Goal: Information Seeking & Learning: Learn about a topic

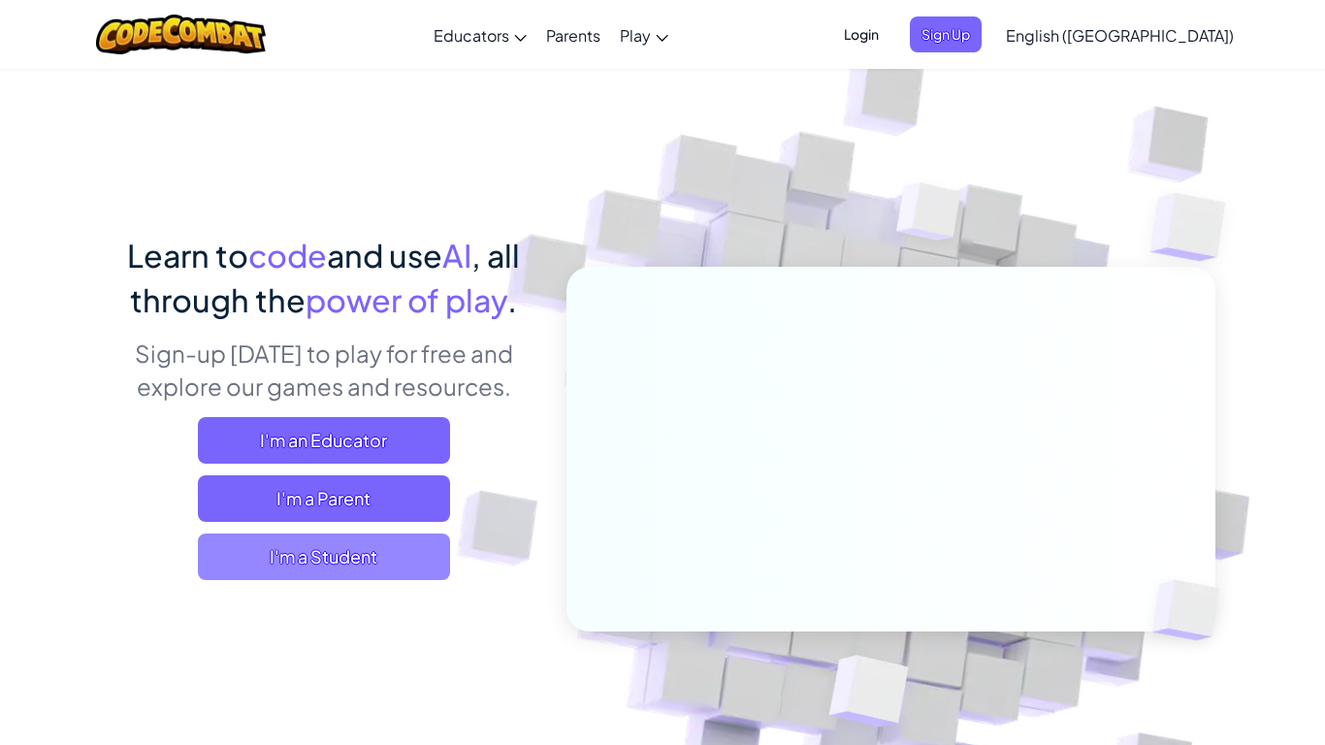
click at [348, 560] on span "I'm a Student" at bounding box center [324, 557] width 252 height 47
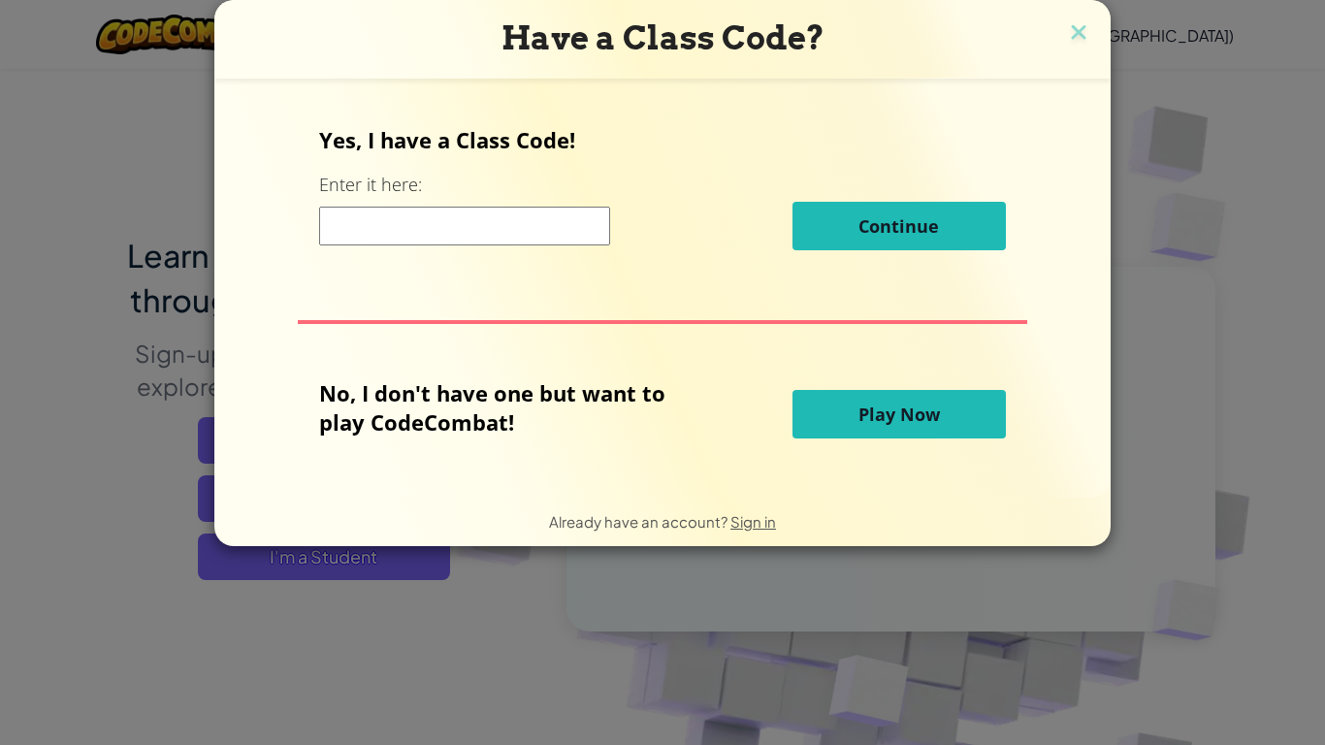
click at [469, 230] on input at bounding box center [464, 226] width 291 height 39
click at [859, 419] on span "Play Now" at bounding box center [899, 414] width 81 height 23
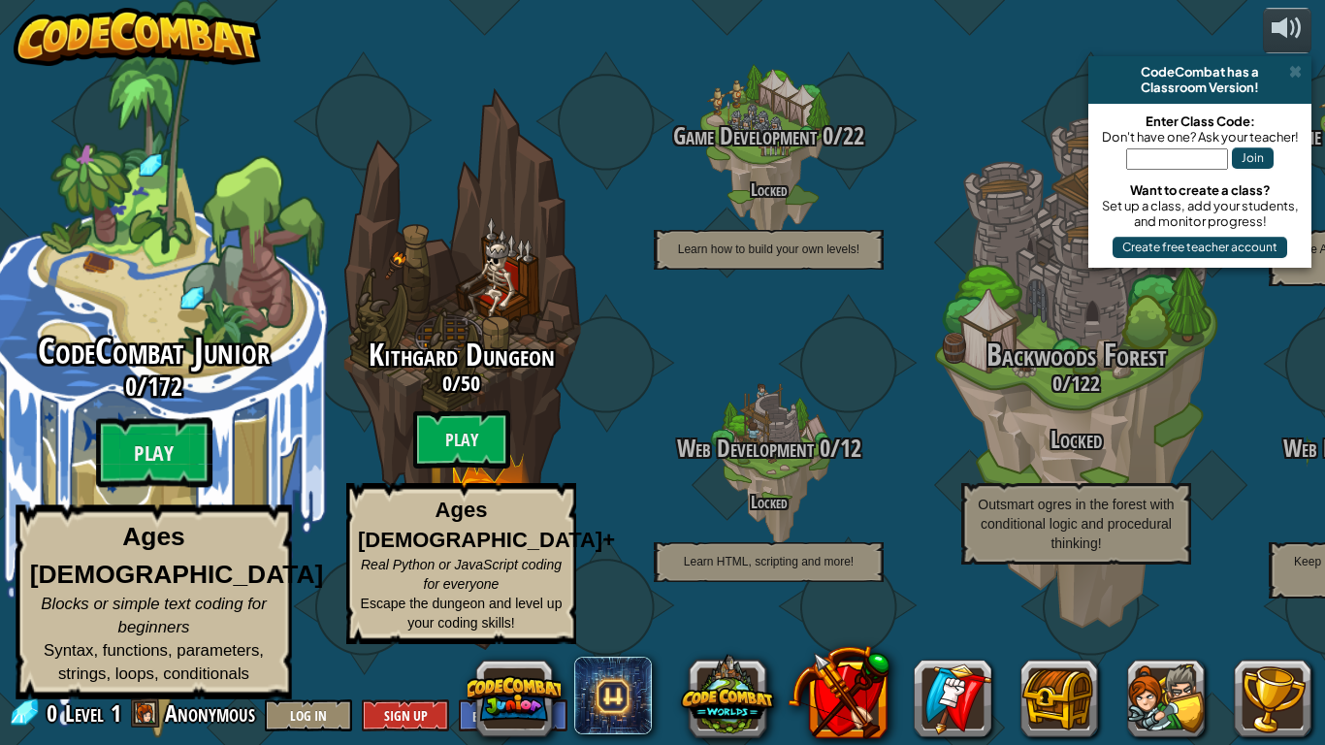
click at [150, 367] on span "CodeCombat Junior" at bounding box center [154, 351] width 232 height 50
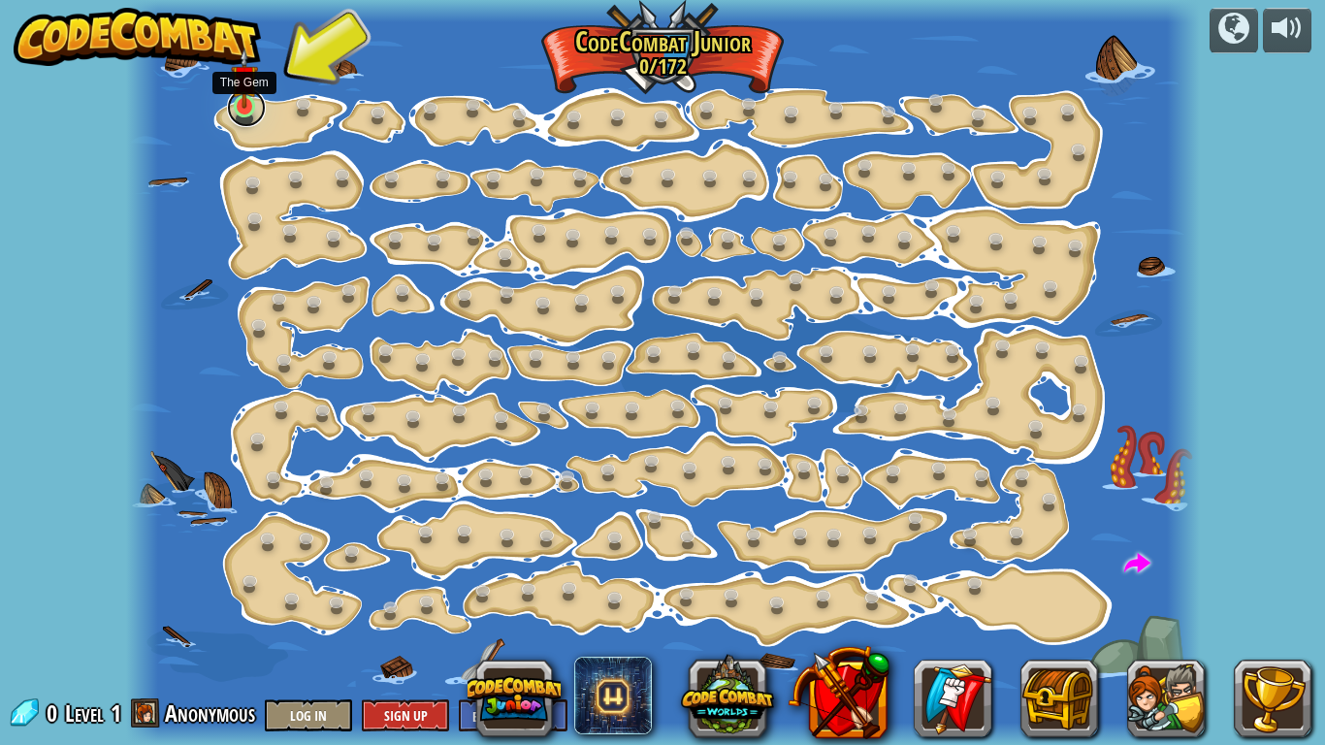
click at [244, 114] on link at bounding box center [246, 107] width 39 height 39
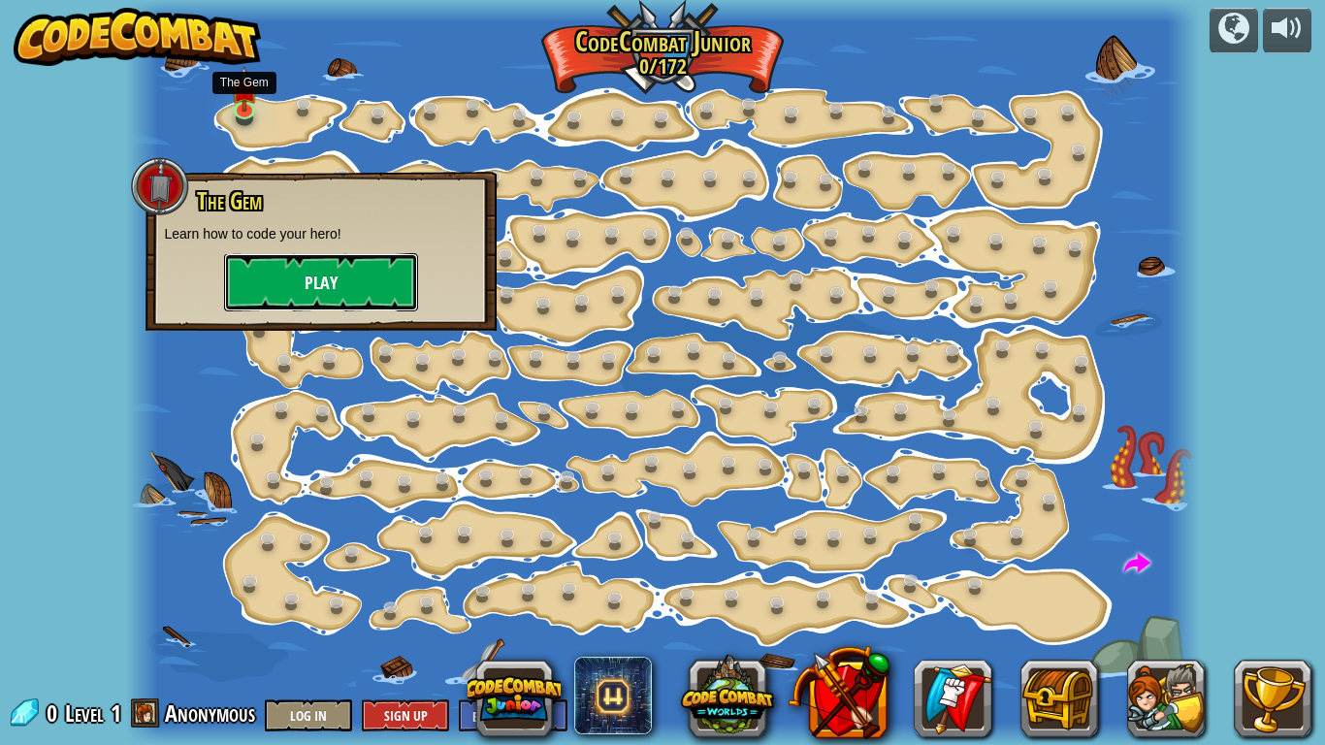
click at [286, 297] on button "Play" at bounding box center [321, 282] width 194 height 58
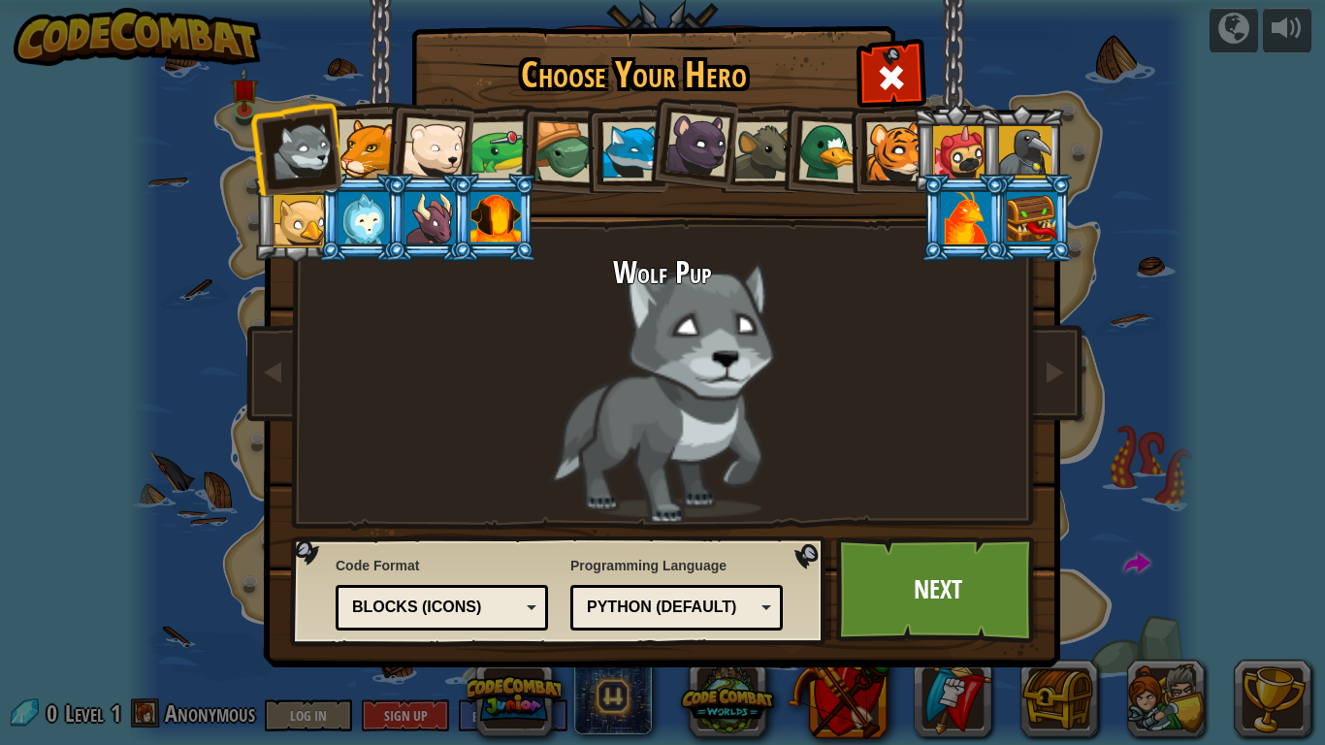
click at [503, 233] on div at bounding box center [496, 218] width 50 height 52
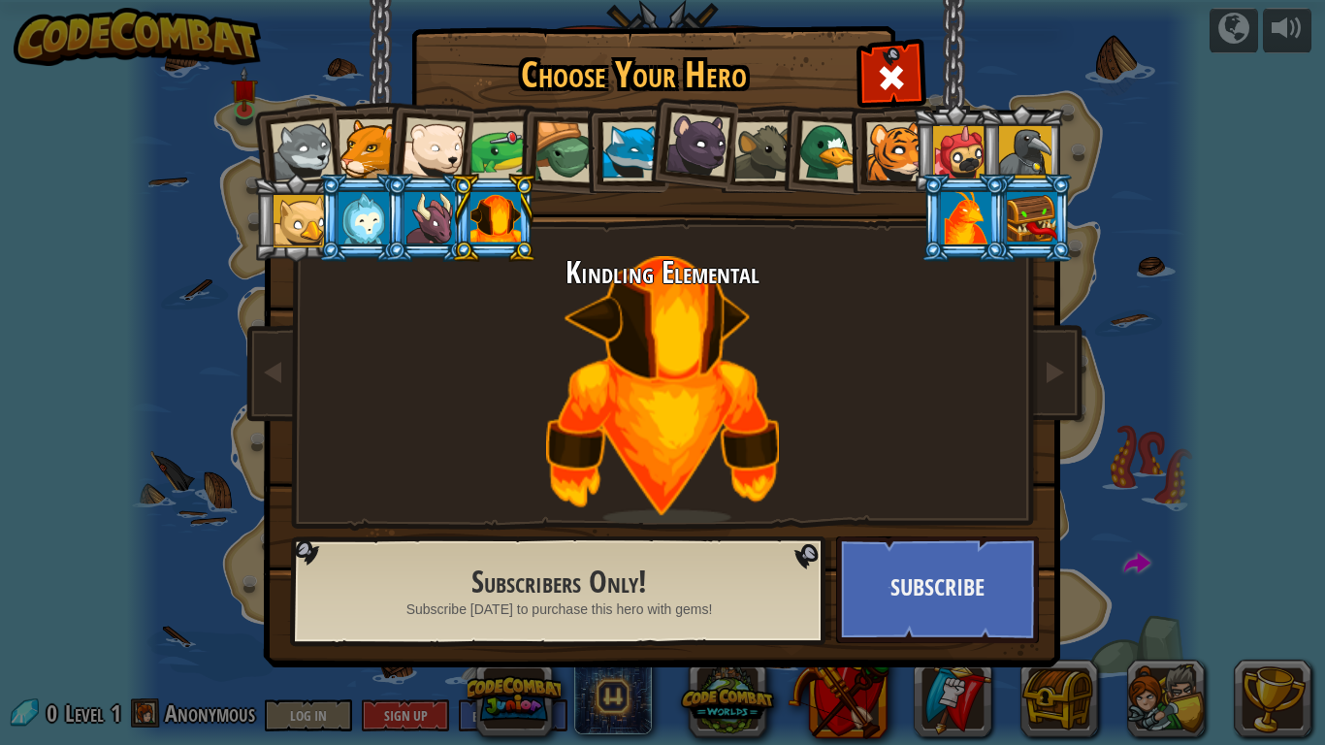
click at [369, 129] on div at bounding box center [368, 148] width 59 height 59
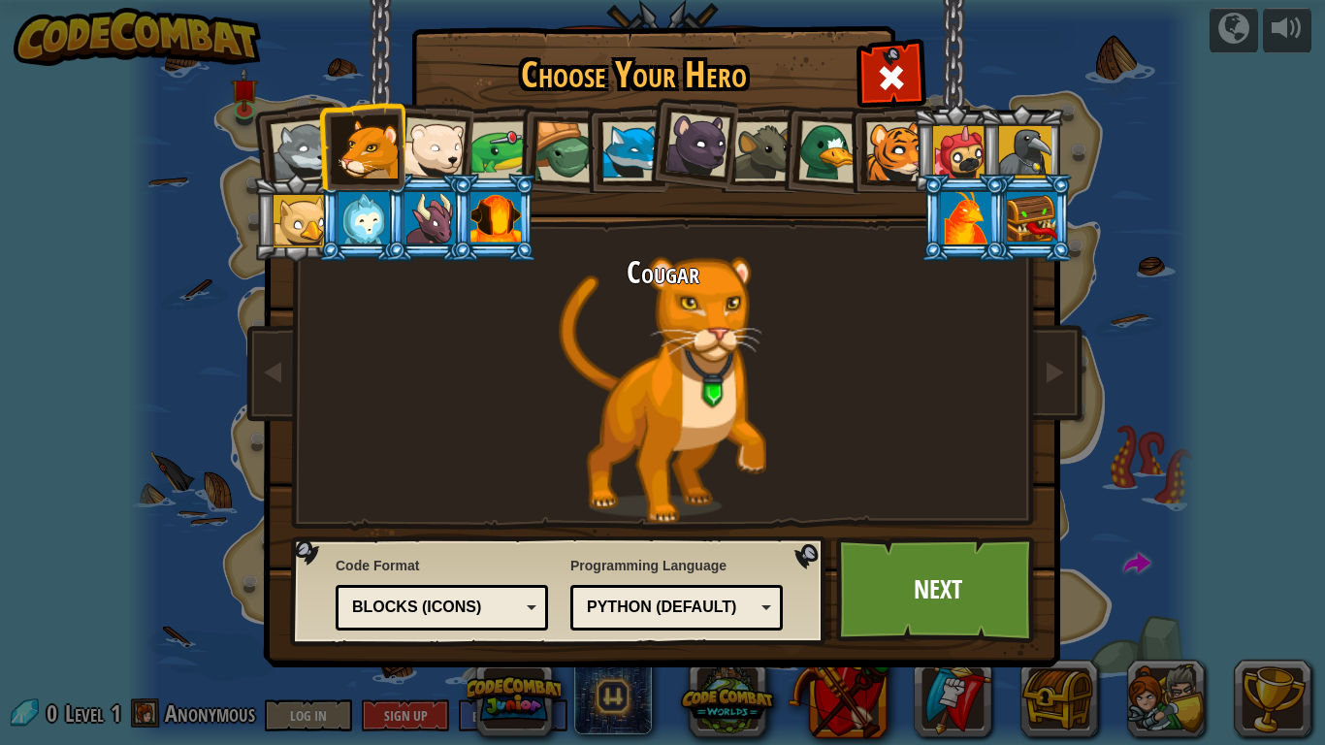
click at [1042, 236] on div at bounding box center [1032, 218] width 50 height 52
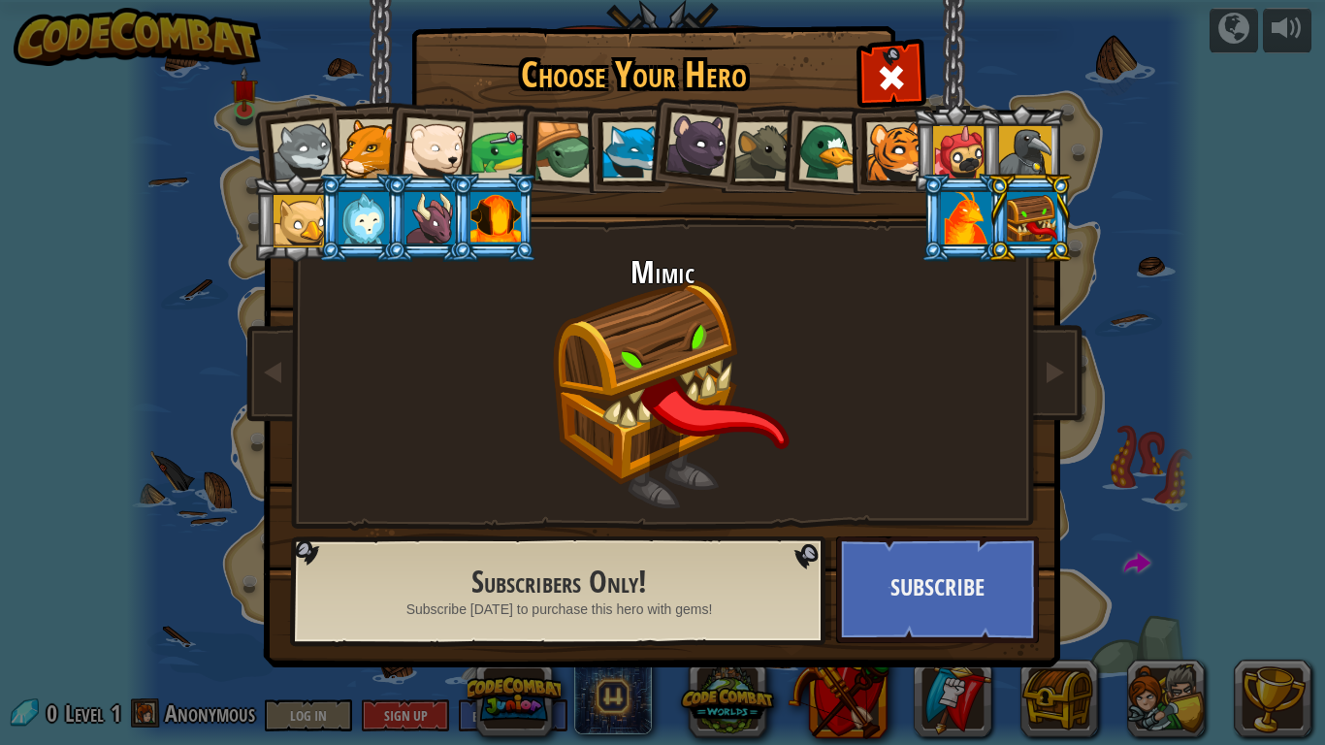
click at [971, 233] on div at bounding box center [966, 218] width 50 height 52
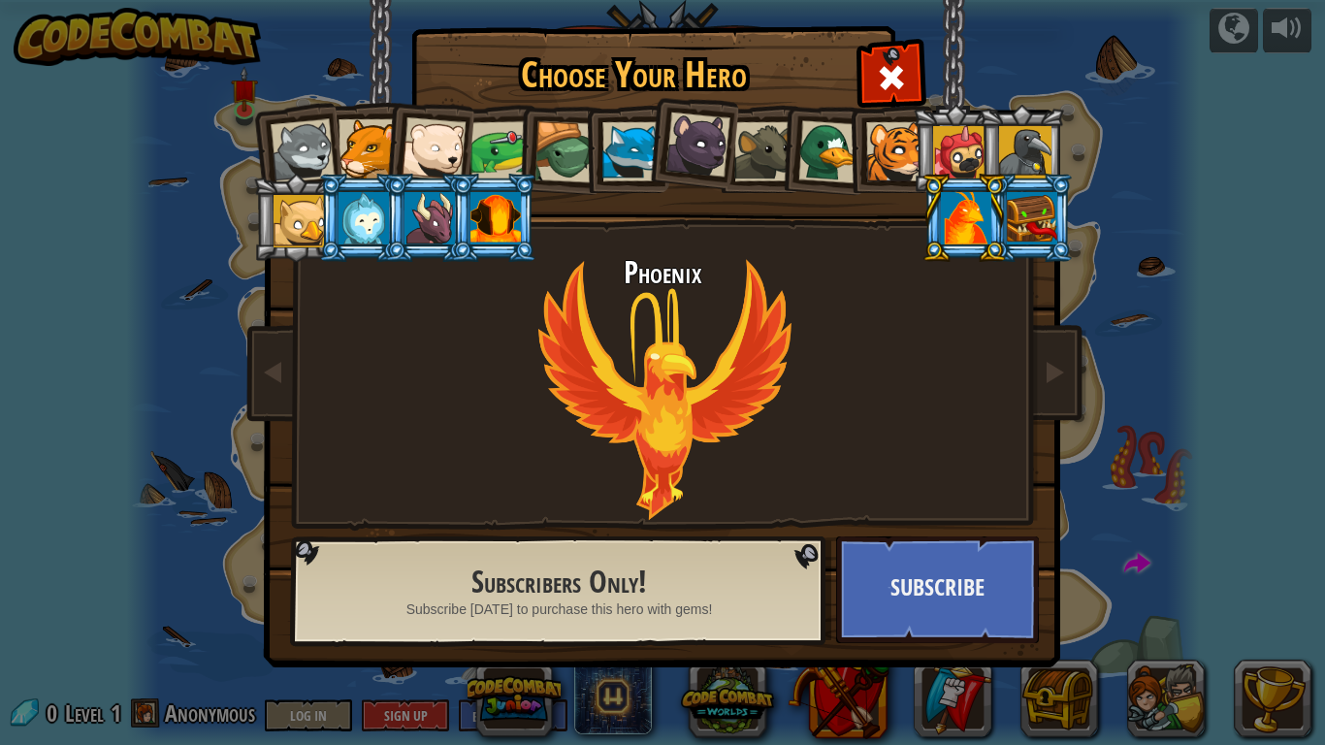
click at [326, 234] on li at bounding box center [361, 218] width 87 height 88
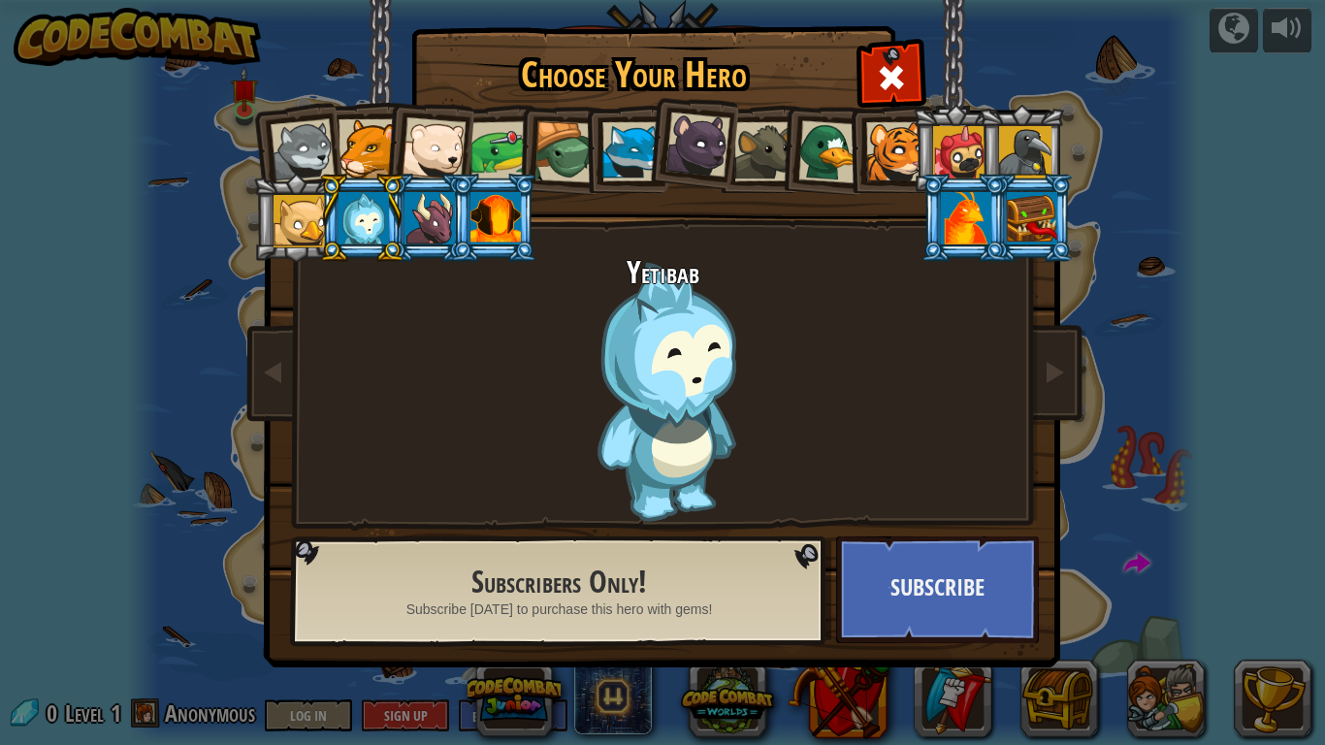
click at [483, 223] on div at bounding box center [496, 218] width 50 height 52
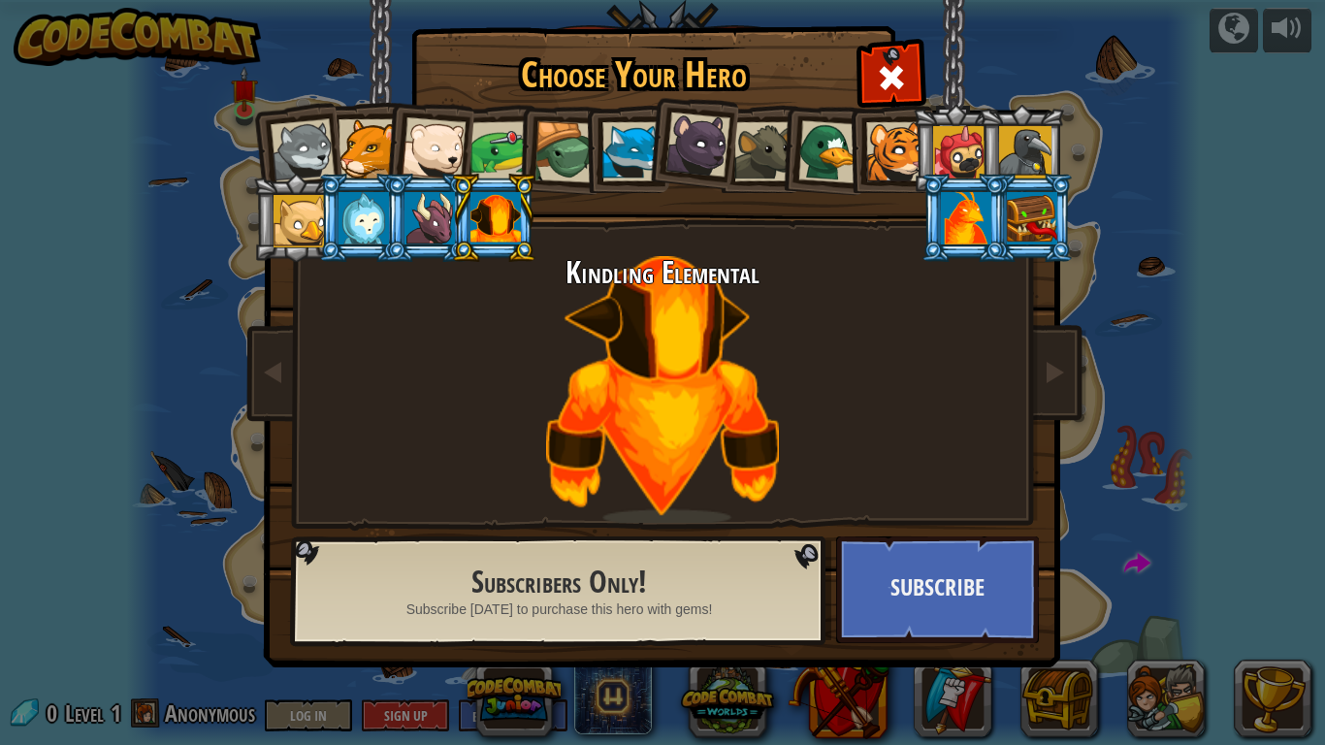
click at [375, 156] on div at bounding box center [368, 148] width 59 height 59
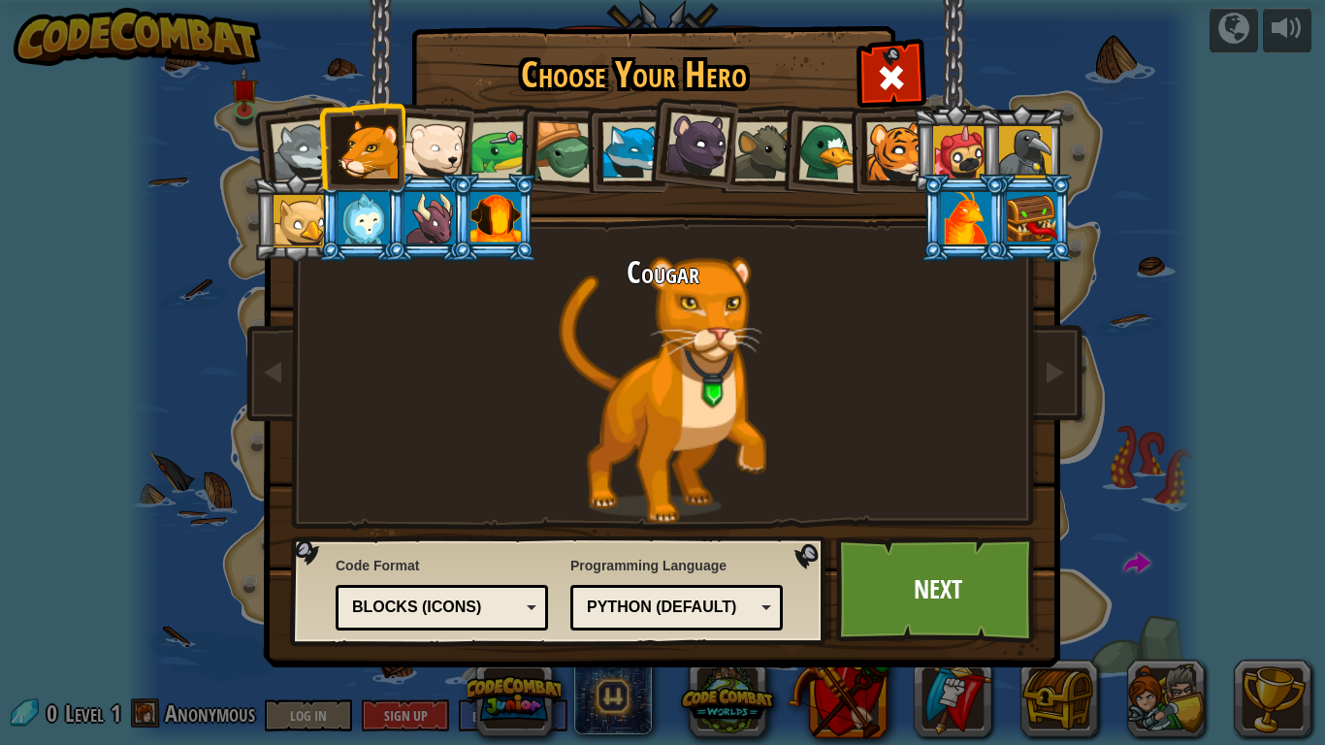
click at [286, 148] on div at bounding box center [303, 151] width 64 height 64
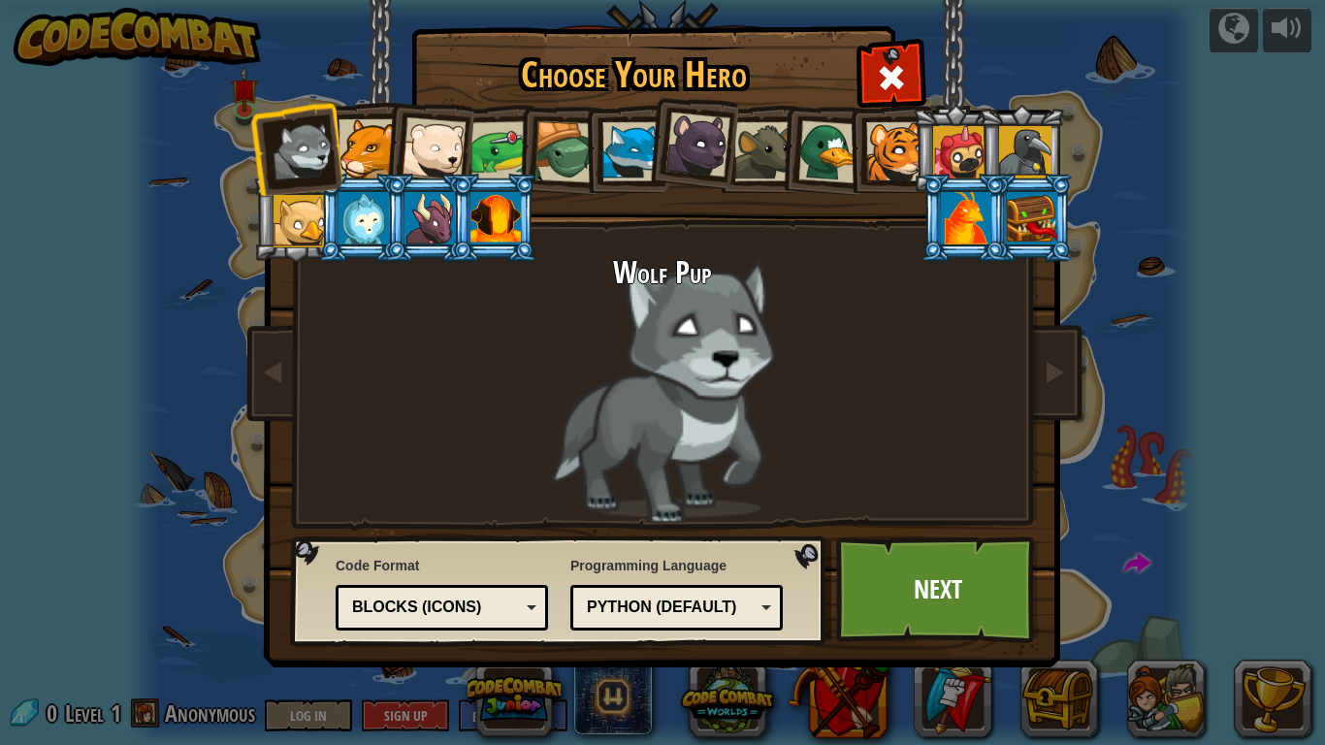
click at [429, 142] on div at bounding box center [434, 149] width 64 height 64
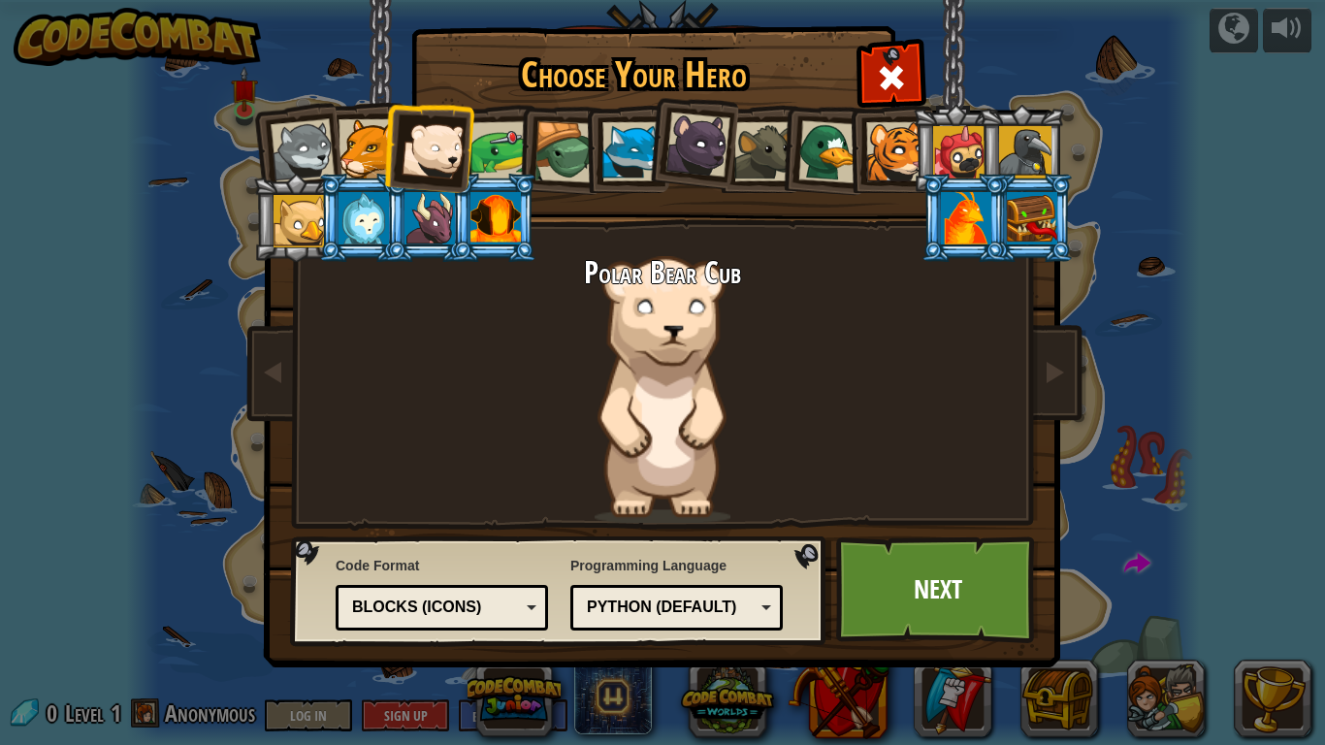
click at [490, 147] on div at bounding box center [501, 151] width 60 height 60
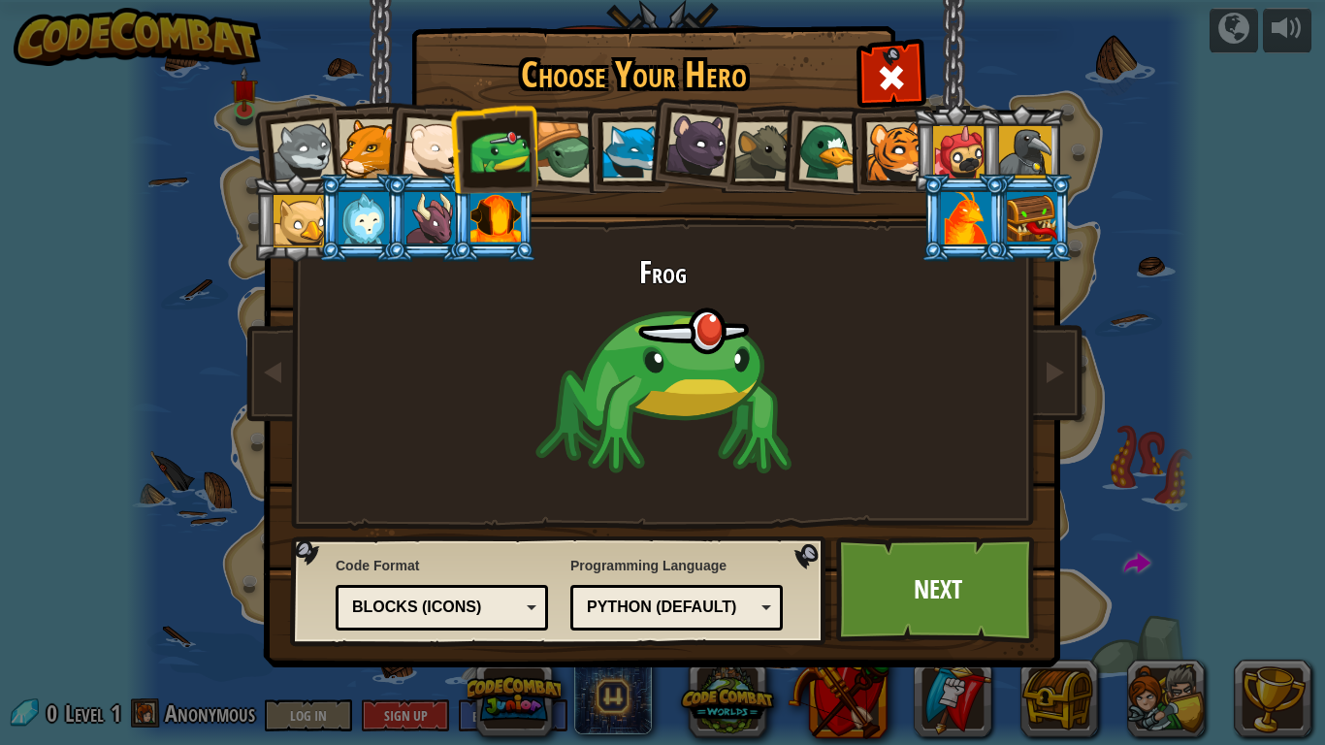
click at [554, 161] on div at bounding box center [566, 152] width 62 height 62
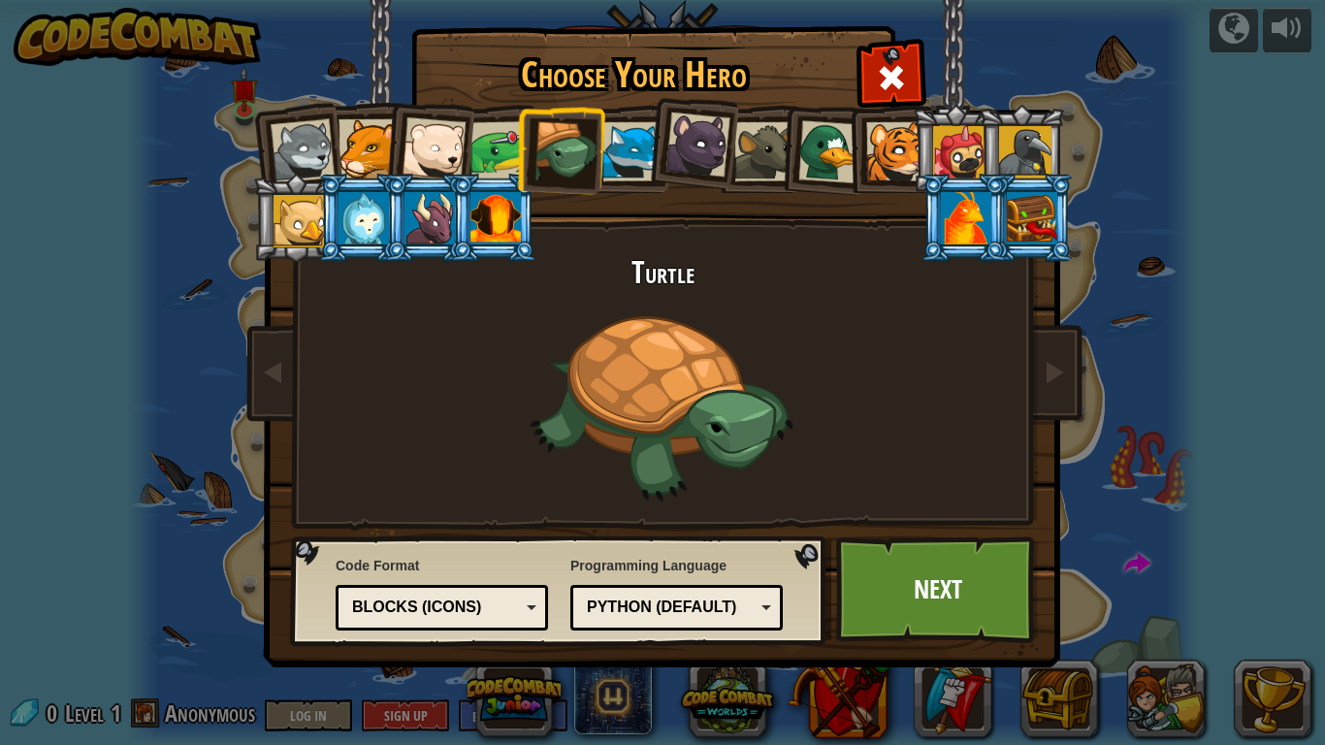
click at [632, 150] on div at bounding box center [632, 151] width 59 height 59
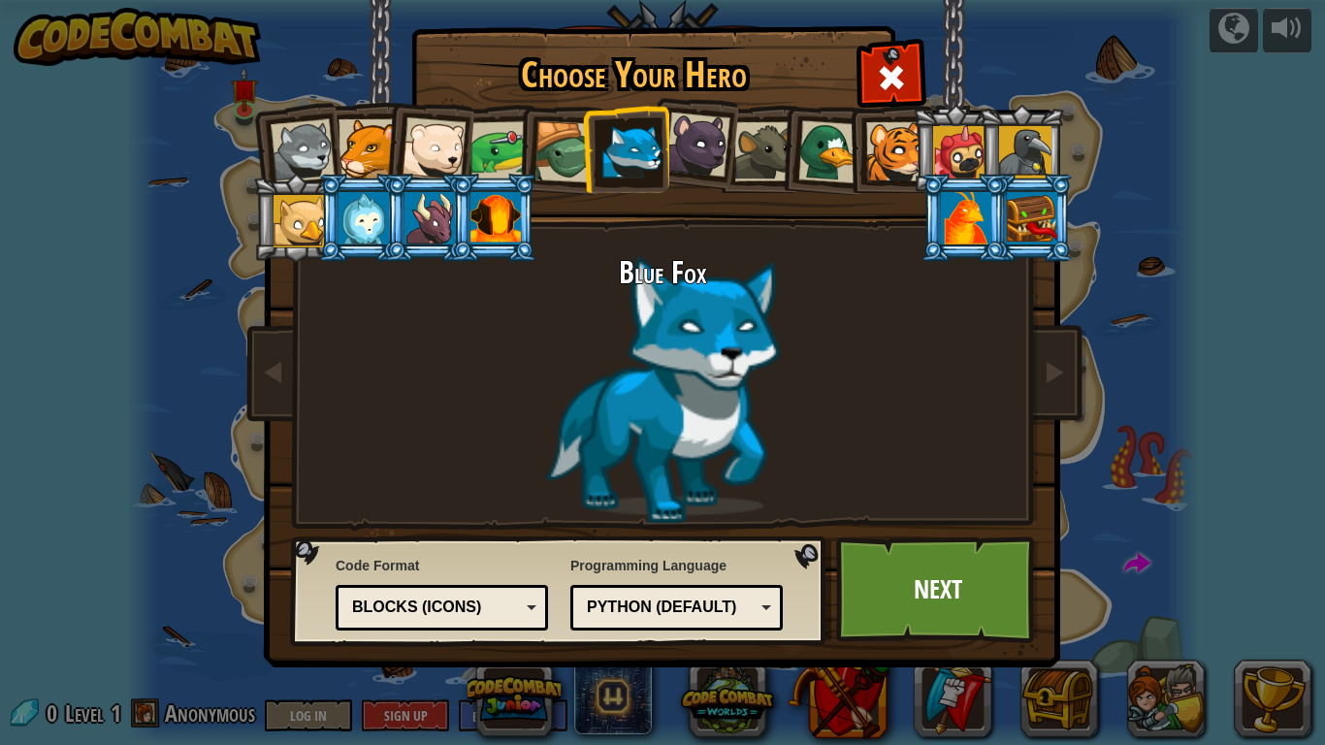
click at [701, 147] on div at bounding box center [698, 145] width 65 height 65
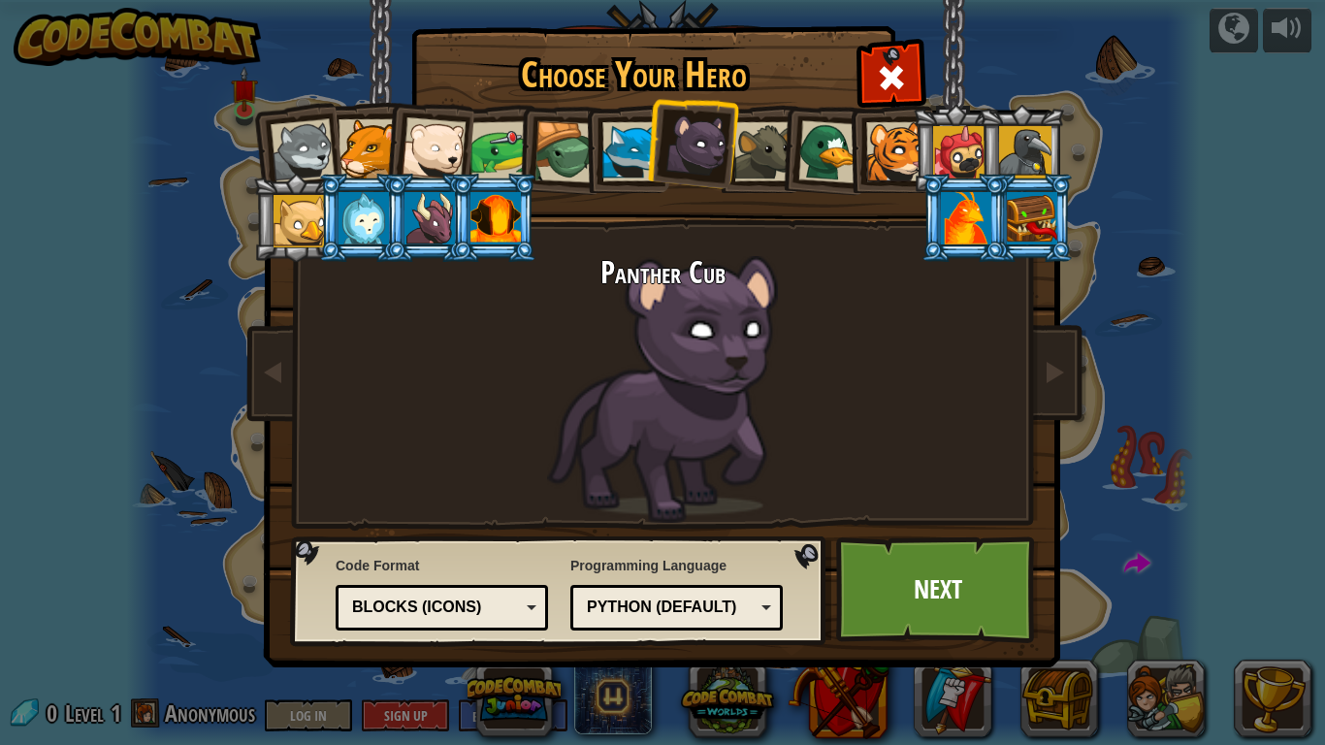
click at [767, 147] on div at bounding box center [763, 151] width 59 height 59
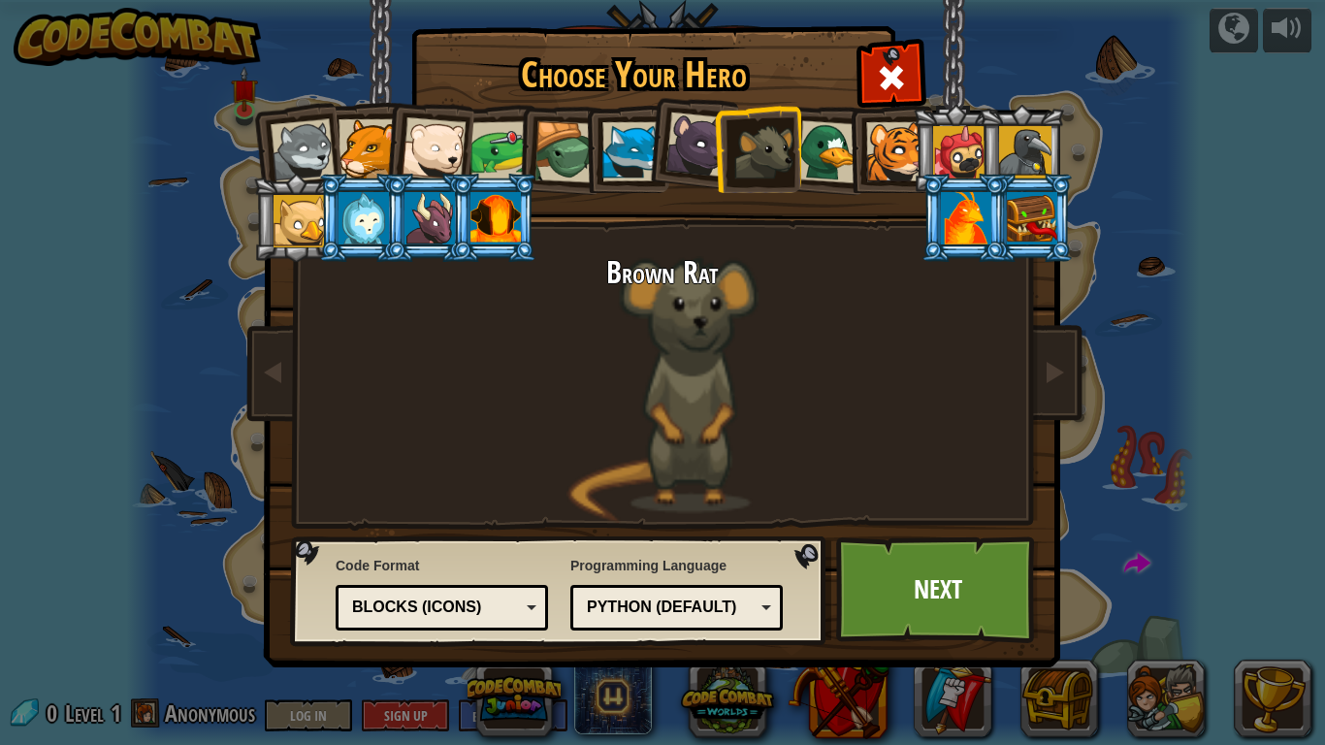
click at [840, 147] on div at bounding box center [829, 151] width 63 height 63
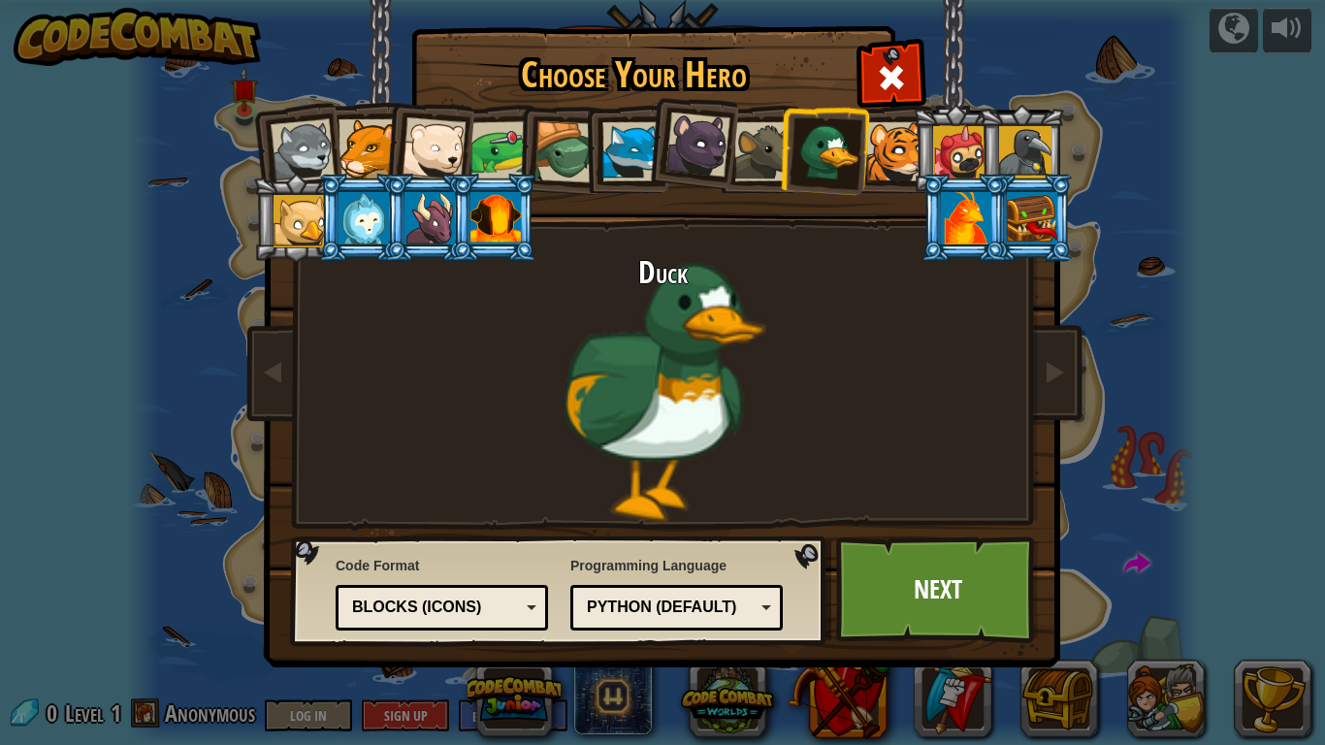
click at [903, 155] on div at bounding box center [895, 151] width 59 height 59
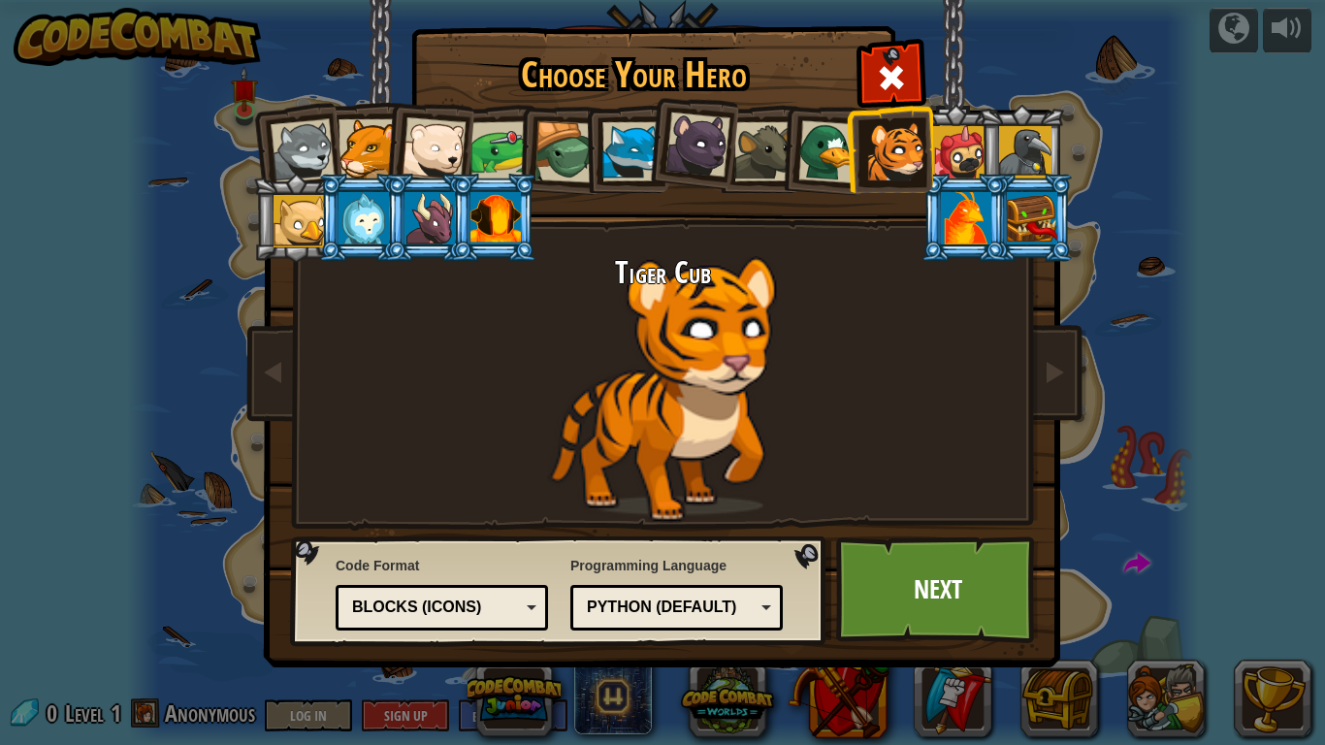
click at [957, 154] on div at bounding box center [959, 152] width 52 height 52
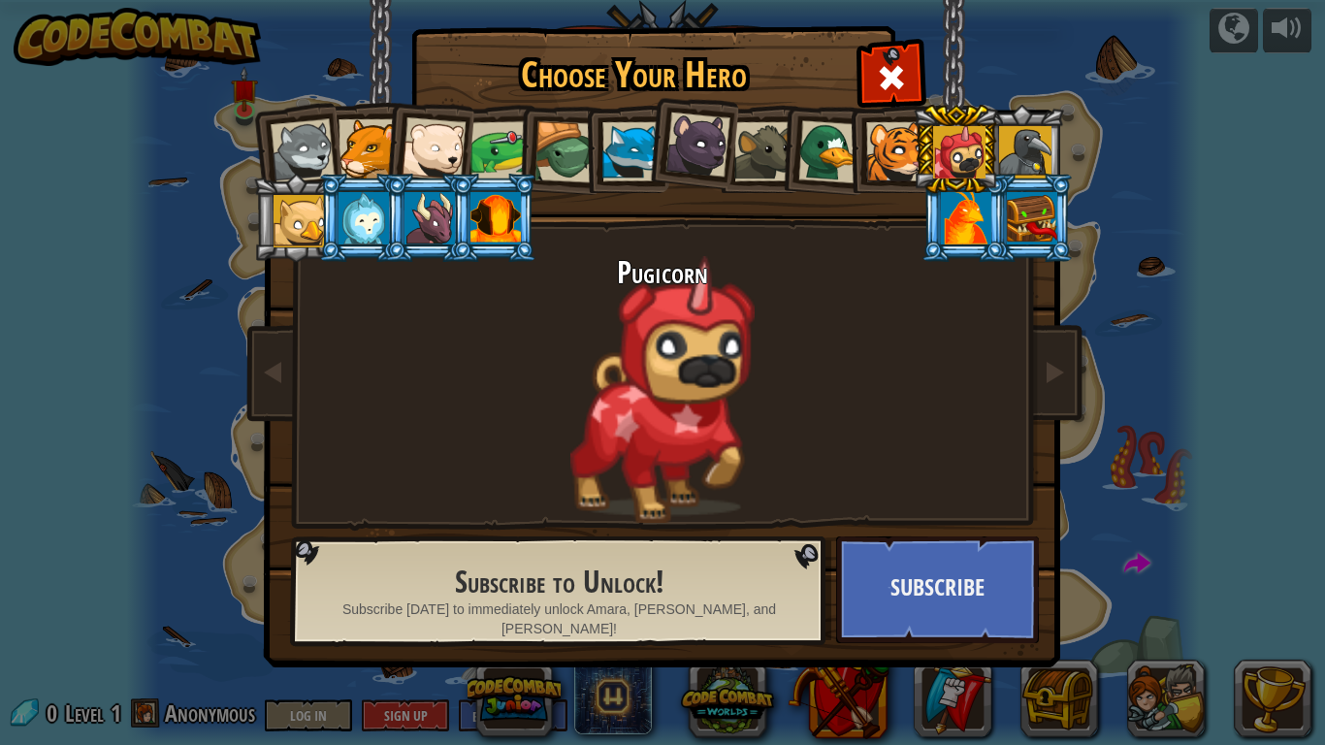
click at [903, 156] on div at bounding box center [895, 151] width 59 height 59
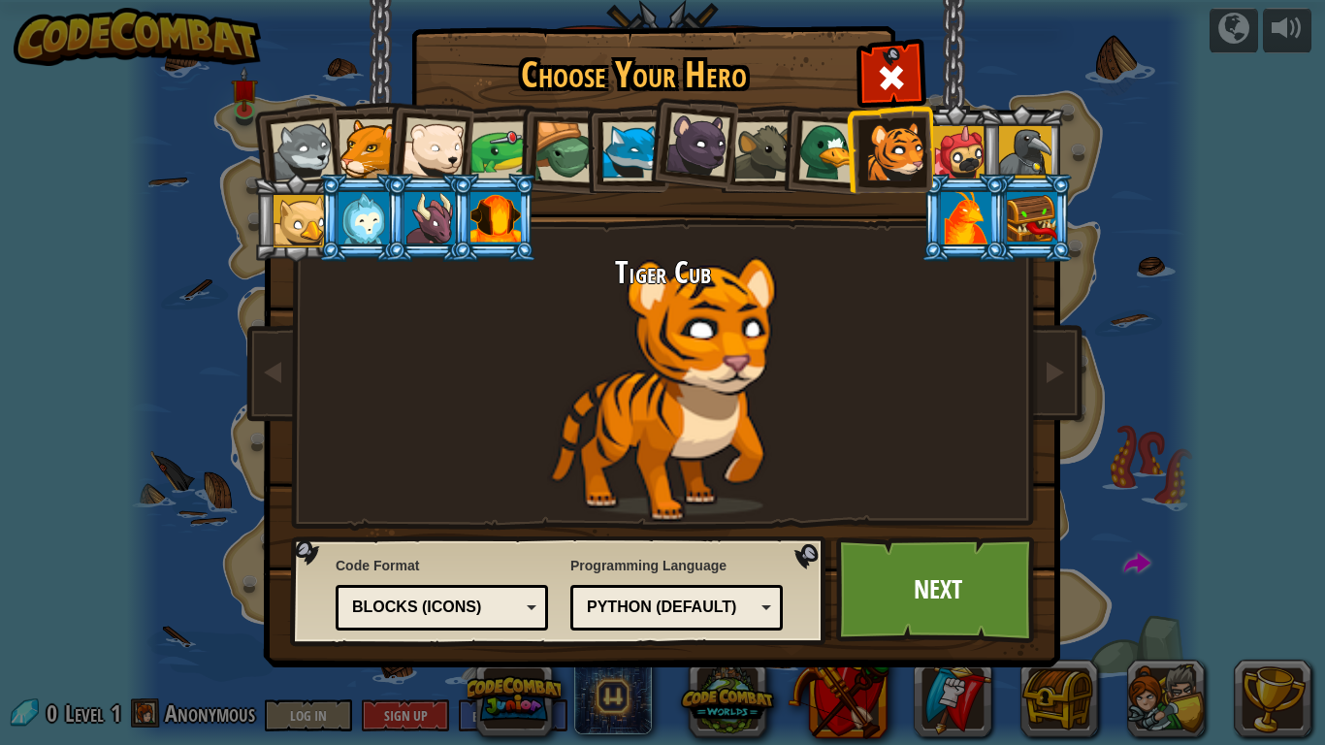
click at [370, 142] on div at bounding box center [368, 148] width 59 height 59
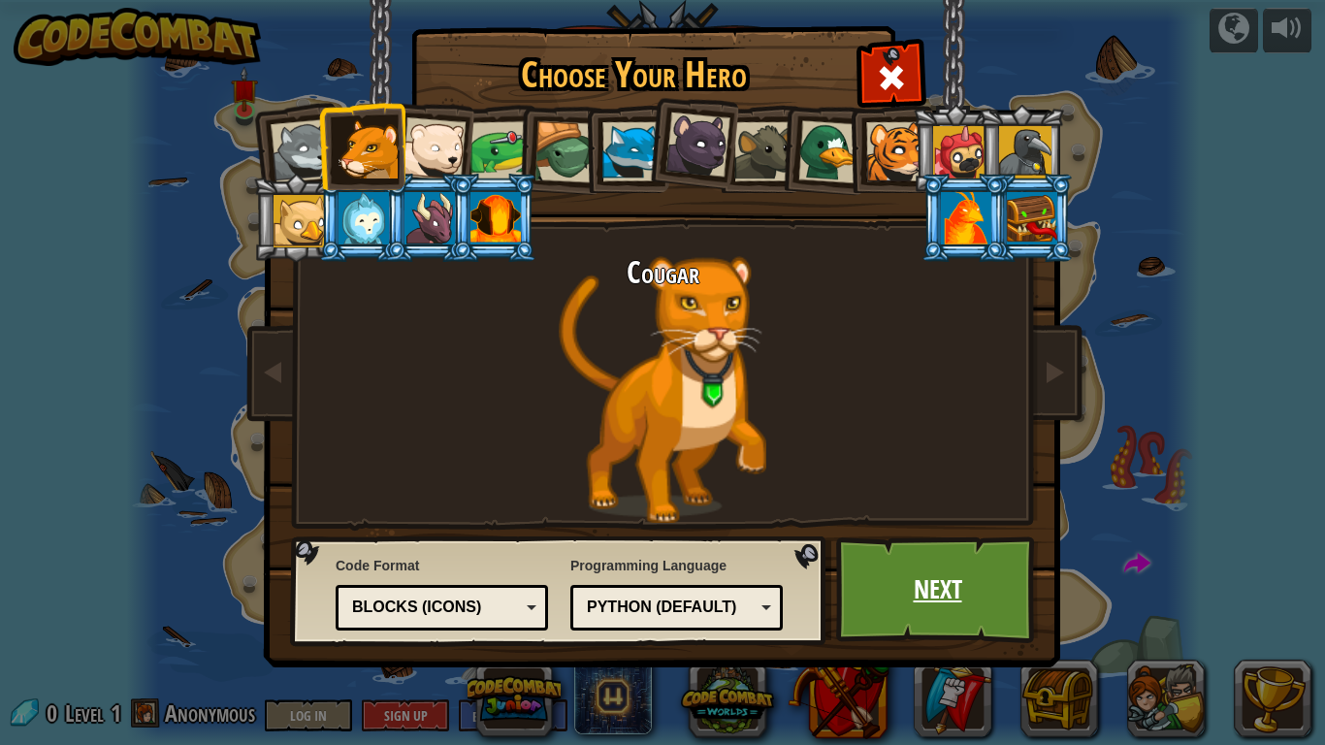
click at [897, 594] on link "Next" at bounding box center [937, 590] width 203 height 107
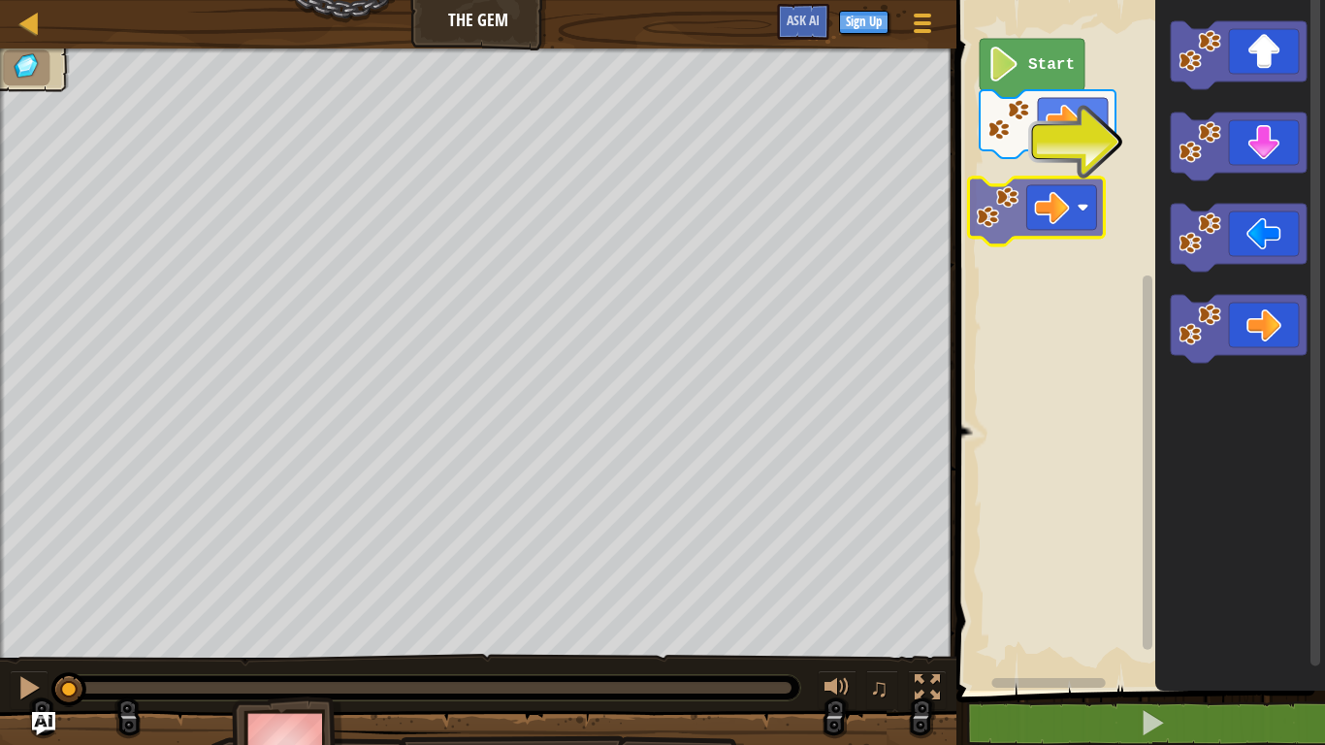
click at [1041, 197] on div "Start" at bounding box center [1138, 340] width 375 height 701
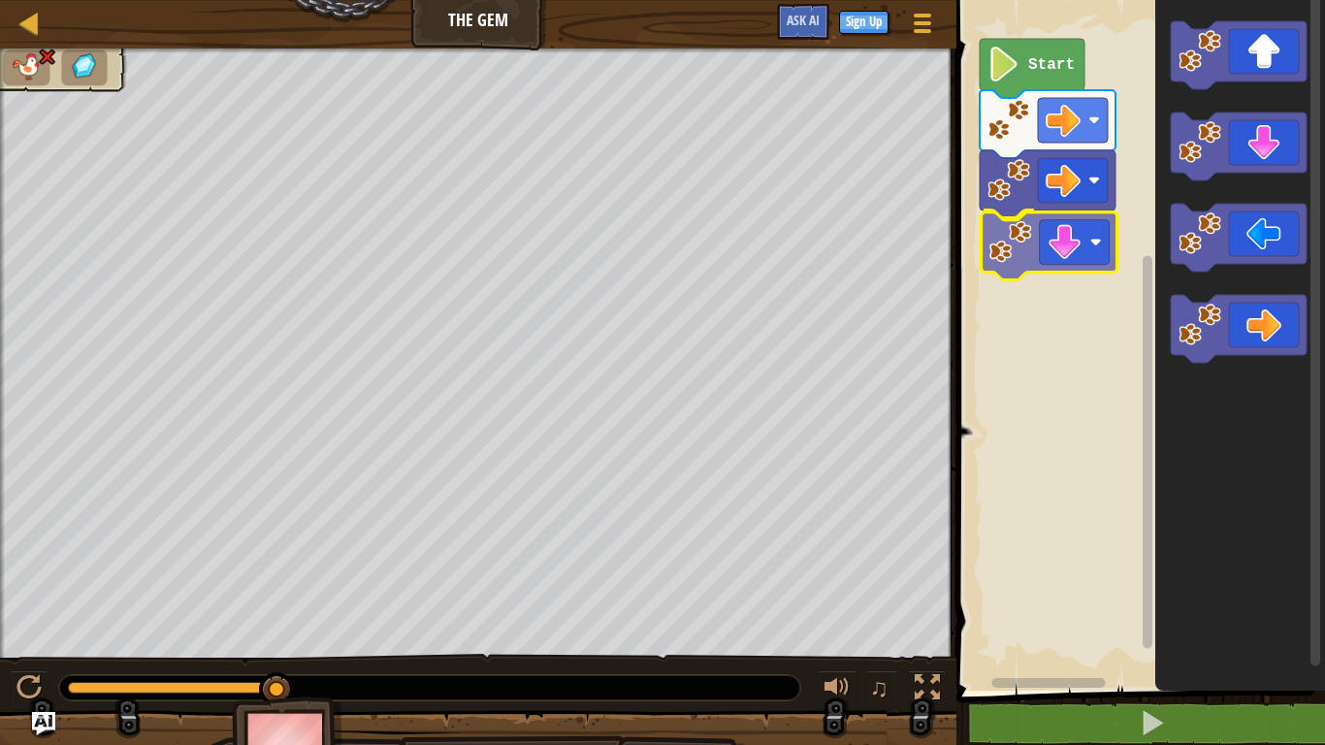
click at [1030, 263] on div "Start" at bounding box center [1138, 340] width 375 height 701
click at [1021, 54] on icon "Blockly Workspace" at bounding box center [1032, 68] width 105 height 59
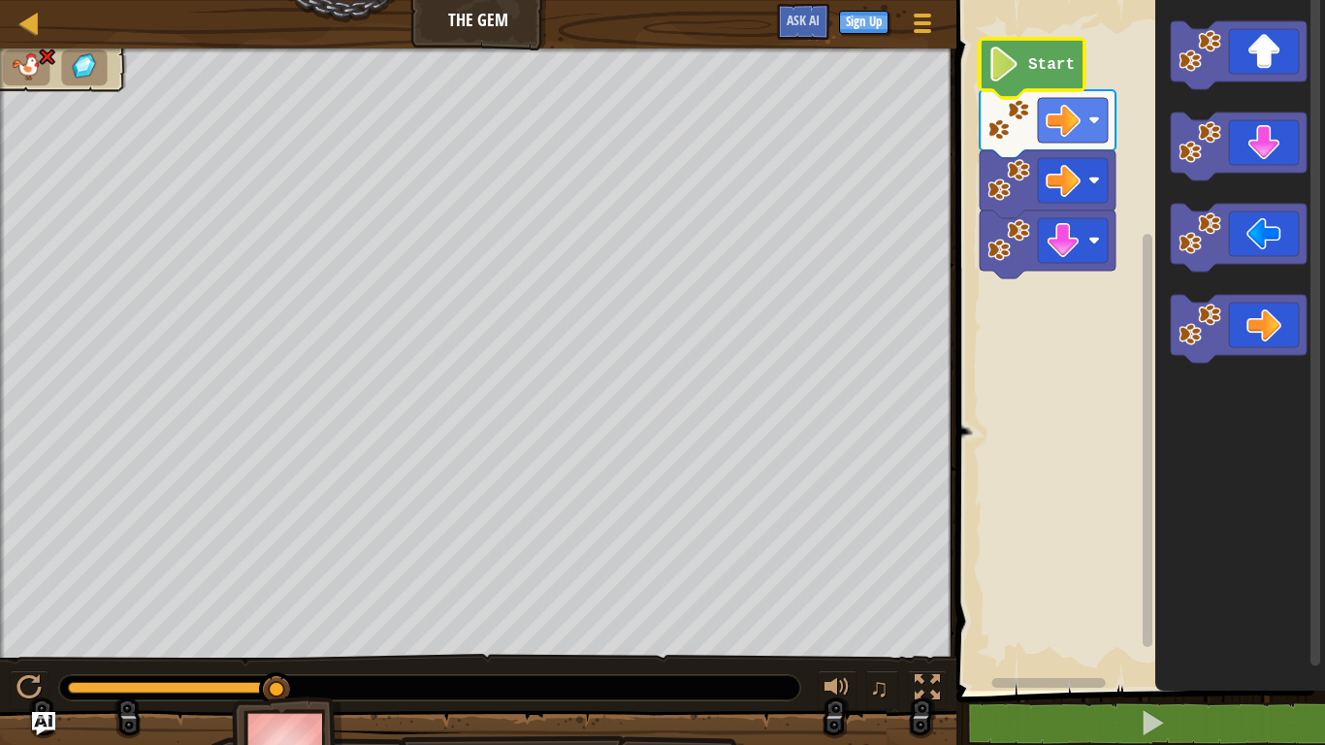
click at [1006, 68] on image "Blockly Workspace" at bounding box center [1004, 64] width 33 height 35
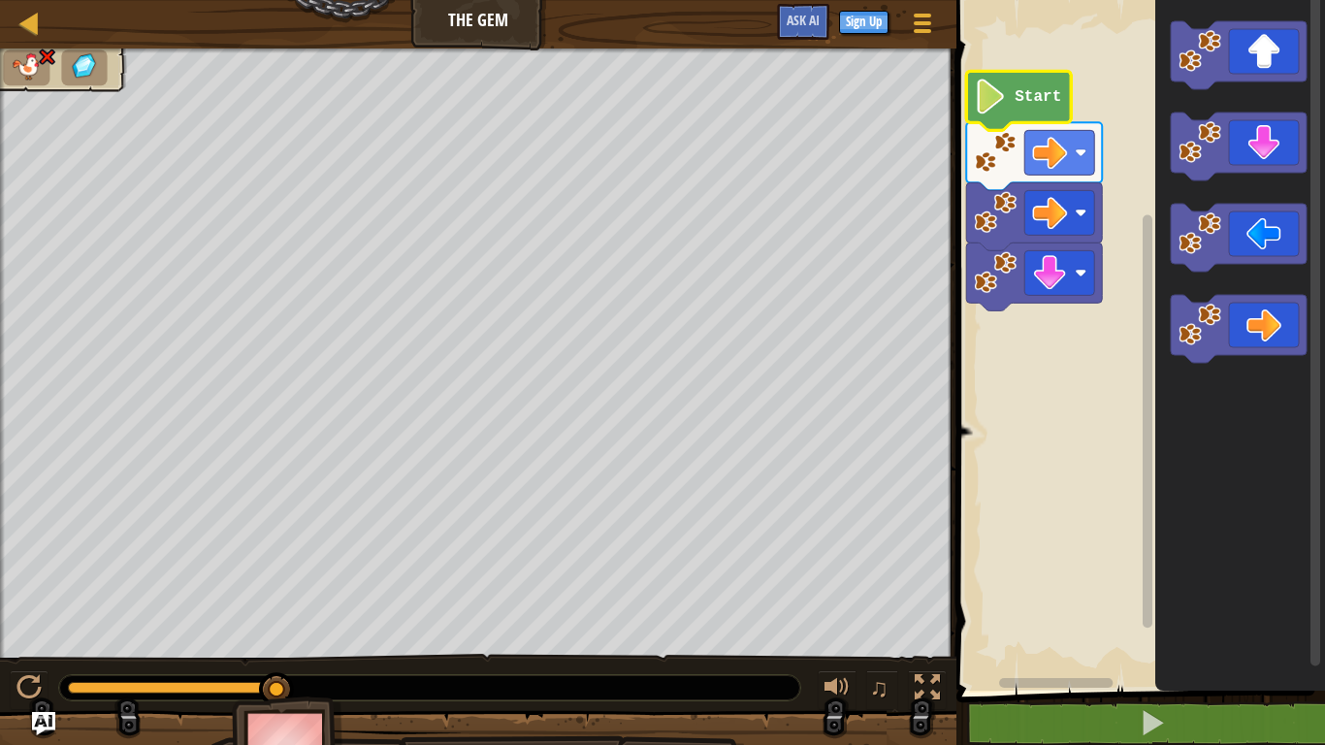
click at [984, 91] on image "Blockly Workspace" at bounding box center [990, 96] width 33 height 35
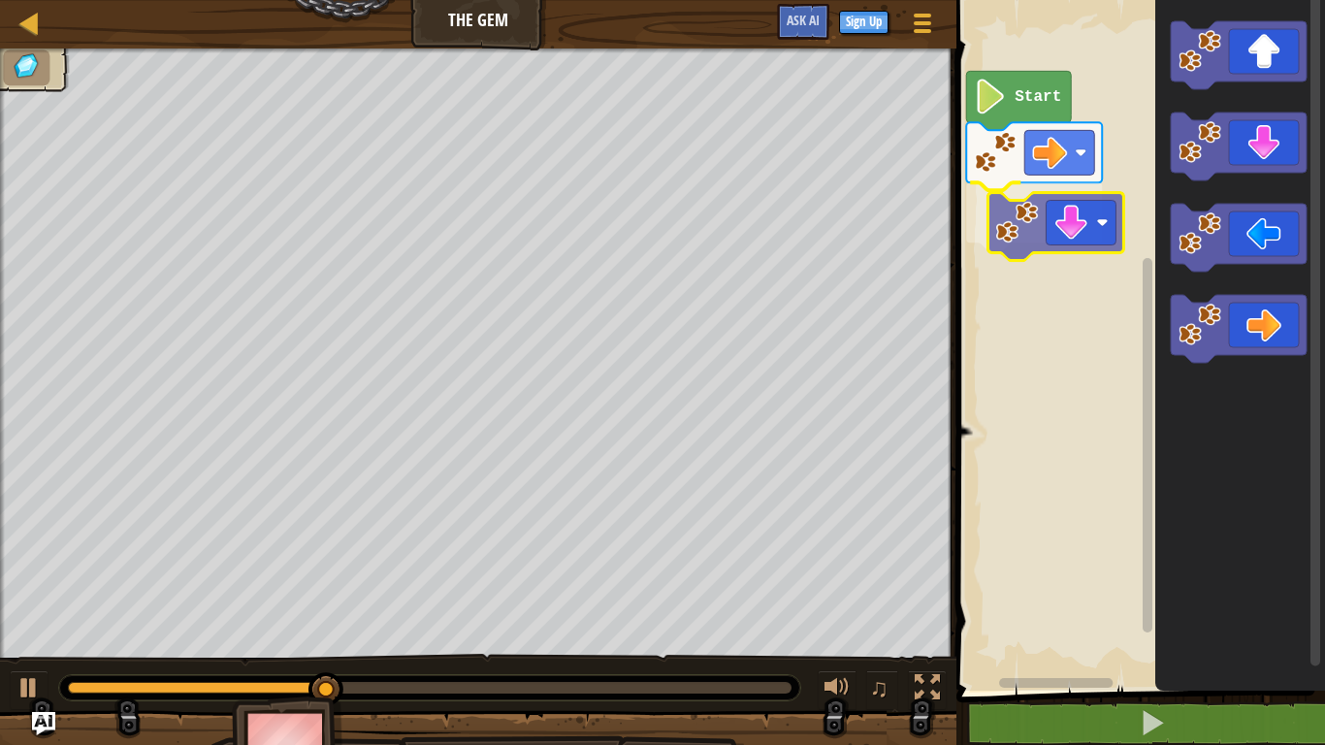
click at [1039, 245] on div "Start" at bounding box center [1138, 340] width 375 height 701
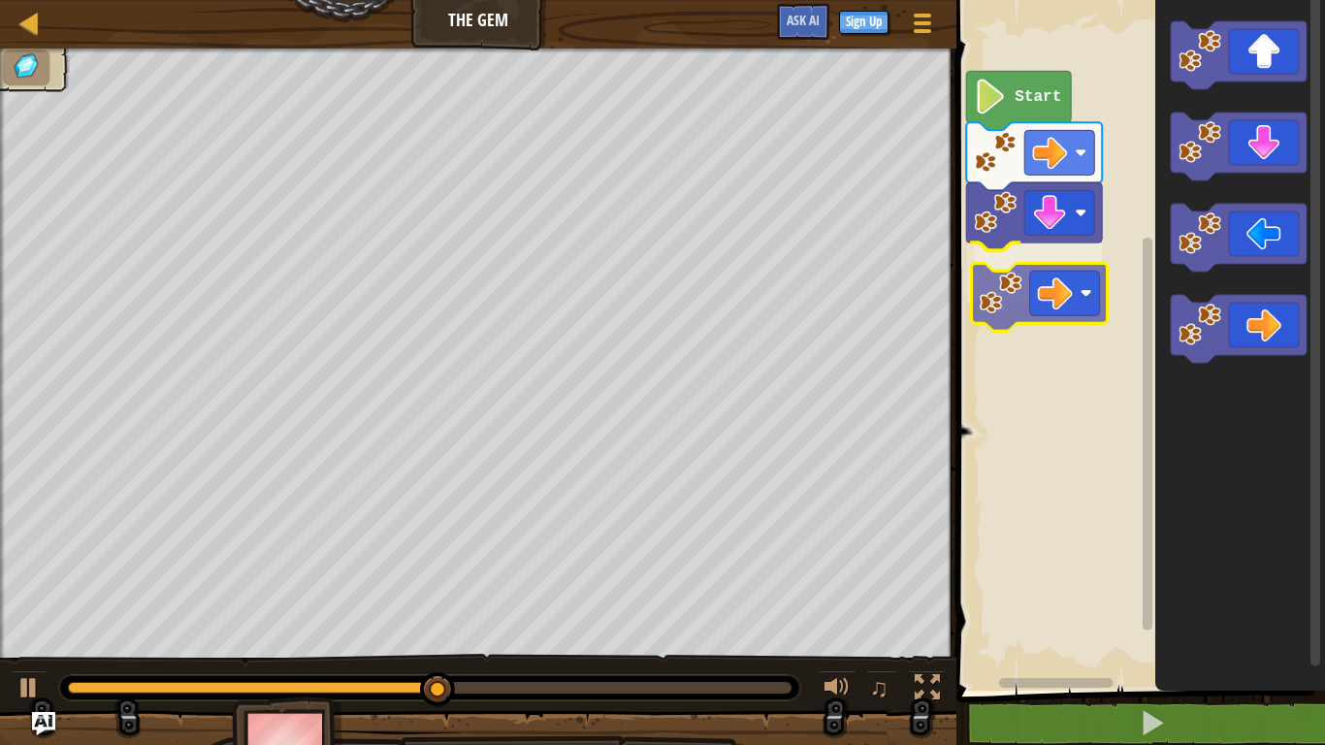
click at [1040, 272] on div "Start" at bounding box center [1138, 340] width 375 height 701
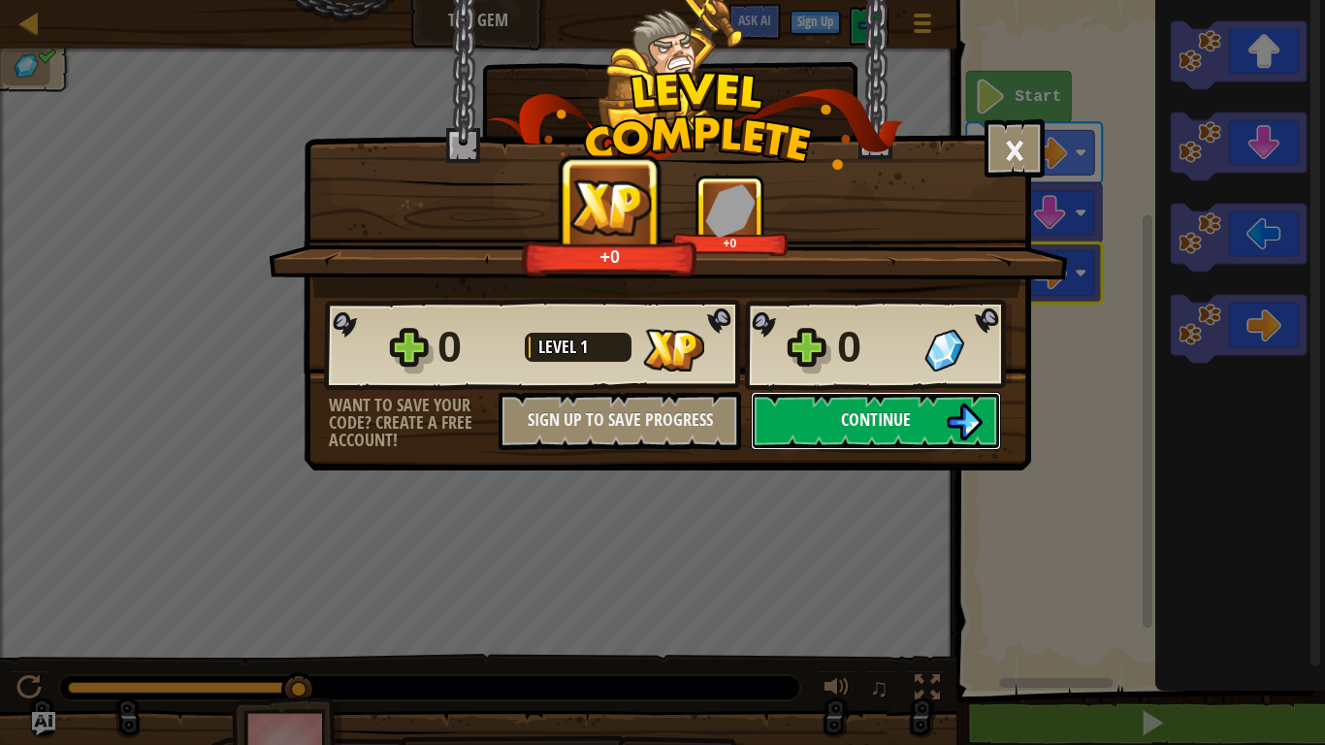
click at [834, 424] on button "Continue" at bounding box center [876, 421] width 250 height 58
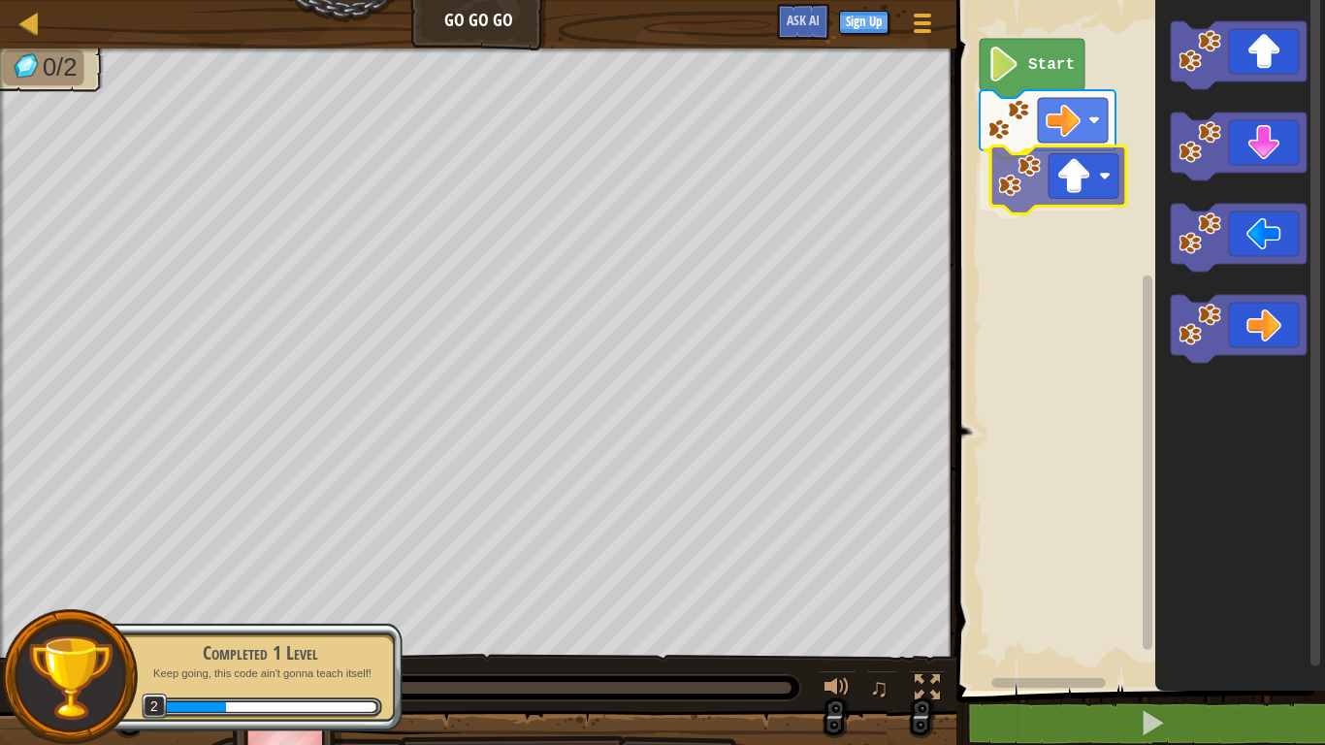
click at [1037, 202] on div "Start" at bounding box center [1138, 340] width 375 height 701
